Goal: Task Accomplishment & Management: Use online tool/utility

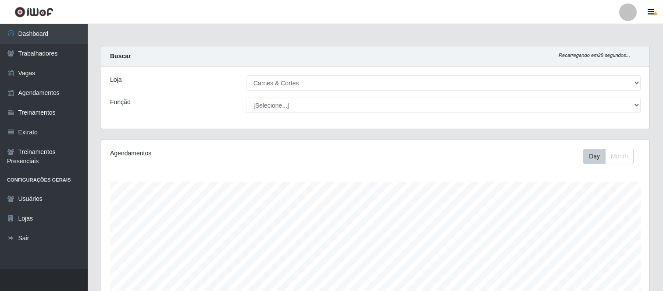
select select "433"
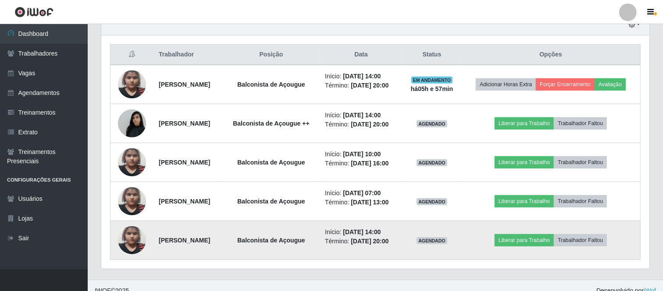
scroll to position [181, 548]
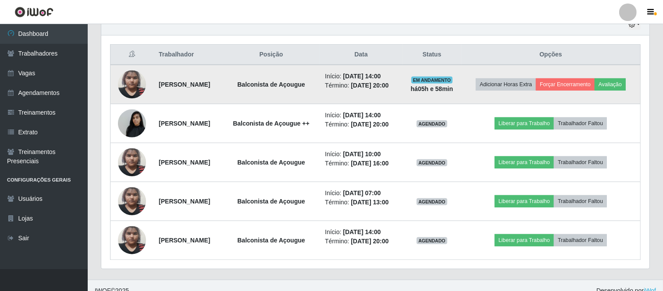
drag, startPoint x: 154, startPoint y: 82, endPoint x: 418, endPoint y: 89, distance: 263.5
click at [418, 89] on tr "[PERSON_NAME] de Açougue Início: [DATE] 14:00 Término: [DATE] 20:00 EM ANDAMENT…" at bounding box center [375, 84] width 530 height 39
copy tr "[PERSON_NAME] de Açougue Início: [DATE] 14:00 Término: [DATE] 20:00"
click at [619, 82] on button "Avaliação" at bounding box center [609, 84] width 31 height 12
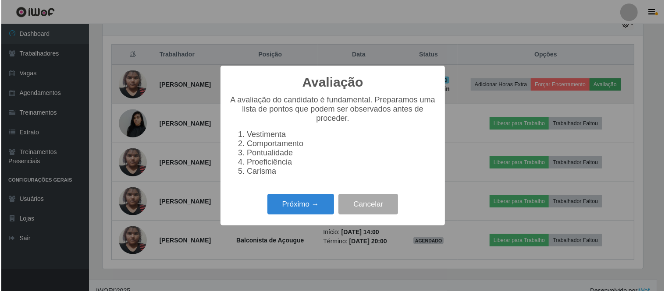
scroll to position [181, 542]
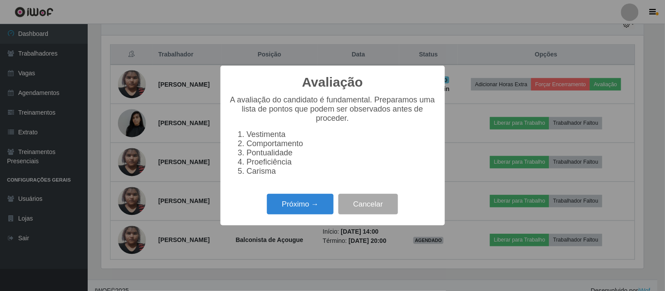
click at [290, 217] on div "Próximo → Cancelar" at bounding box center [332, 204] width 207 height 25
click at [296, 211] on button "Próximo →" at bounding box center [300, 204] width 67 height 21
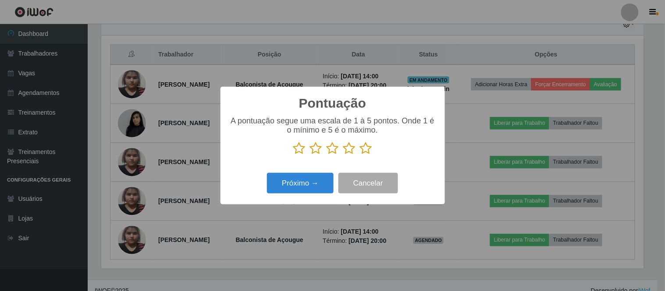
click at [351, 152] on icon at bounding box center [349, 148] width 12 height 13
click at [343, 155] on input "radio" at bounding box center [343, 155] width 0 height 0
click at [312, 181] on button "Próximo →" at bounding box center [300, 183] width 67 height 21
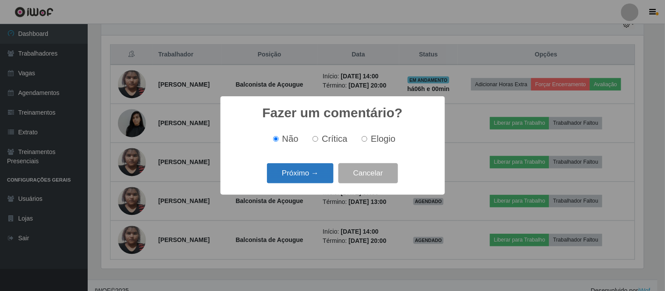
click at [308, 172] on button "Próximo →" at bounding box center [300, 173] width 67 height 21
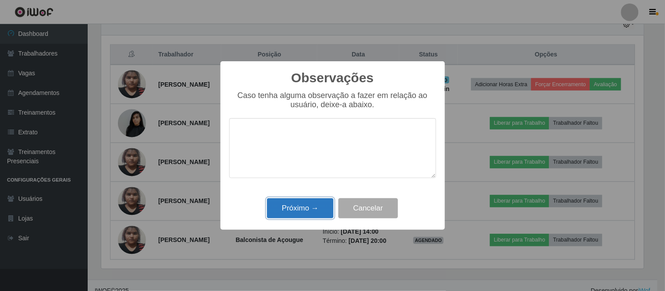
click at [313, 207] on button "Próximo →" at bounding box center [300, 209] width 67 height 21
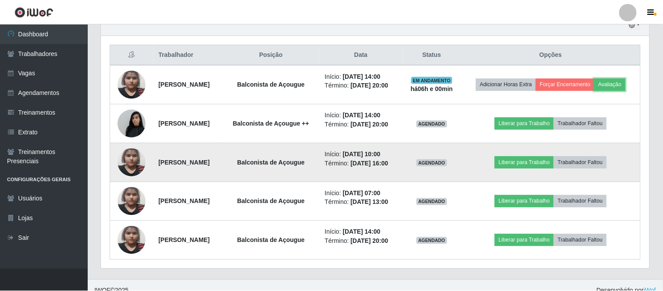
scroll to position [181, 548]
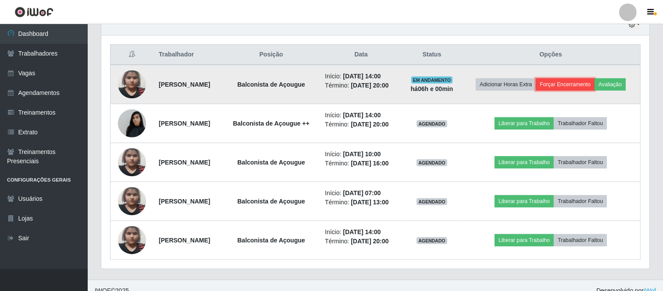
click at [572, 85] on button "Forçar Encerramento" at bounding box center [565, 84] width 59 height 12
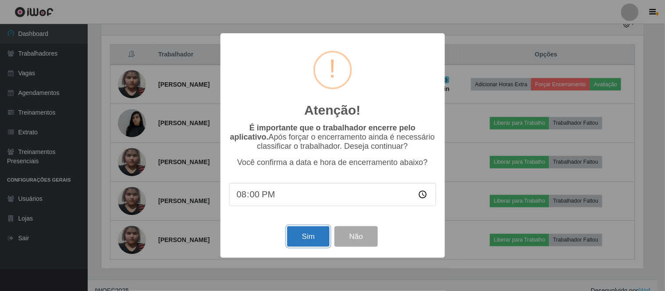
click at [305, 238] on button "Sim" at bounding box center [308, 237] width 43 height 21
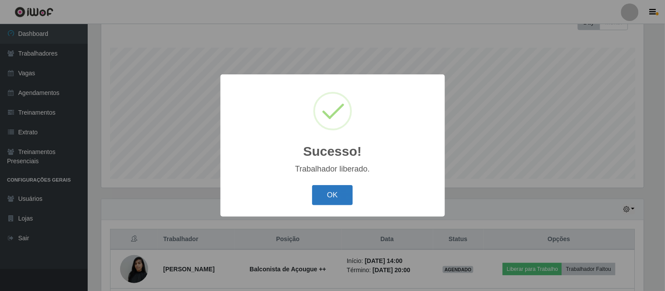
click at [334, 194] on button "OK" at bounding box center [332, 195] width 41 height 21
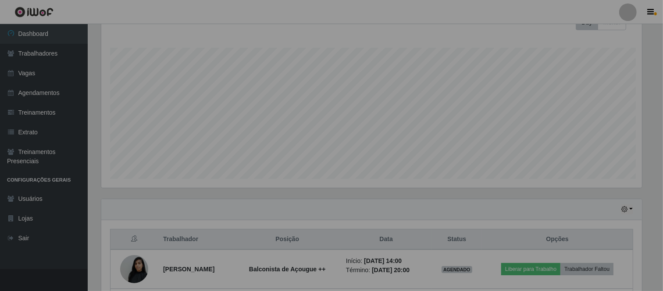
scroll to position [181, 548]
